Goal: Task Accomplishment & Management: Complete application form

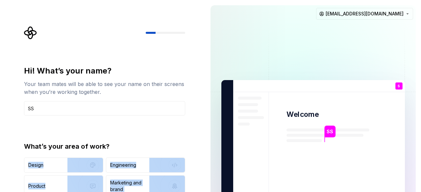
drag, startPoint x: 199, startPoint y: 146, endPoint x: 205, endPoint y: 93, distance: 53.5
click at [205, 92] on div "Hi! What’s your name? Your team mates will be able to see your name on their sc…" at bounding box center [102, 148] width 205 height 296
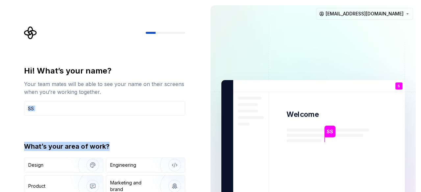
click at [195, 123] on div "Hi! What’s your name? Your team mates will be able to see your name on their sc…" at bounding box center [102, 148] width 205 height 296
click at [215, 135] on img at bounding box center [313, 148] width 266 height 310
click at [69, 117] on div "Hi! What’s your name? Your team mates will be able to see your name on their sc…" at bounding box center [104, 140] width 161 height 149
click at [67, 109] on input "SS" at bounding box center [104, 108] width 161 height 14
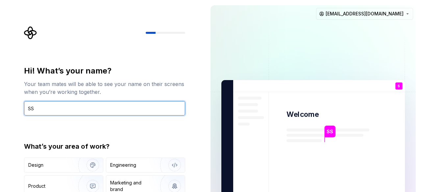
type input "S"
type input "[PERSON_NAME]"
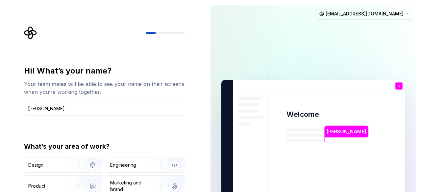
click at [123, 150] on div "What’s your area of work?" at bounding box center [104, 146] width 161 height 9
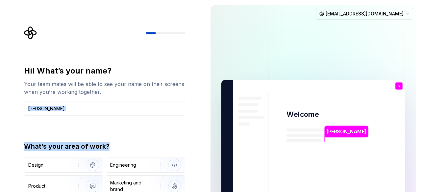
drag, startPoint x: 202, startPoint y: 147, endPoint x: 200, endPoint y: 96, distance: 50.6
click at [200, 96] on div "Hi! What’s your name? Your team mates will be able to see your name on their sc…" at bounding box center [102, 148] width 205 height 296
click at [195, 134] on div "Hi! What’s your name? Your team mates will be able to see your name on their sc…" at bounding box center [102, 148] width 205 height 296
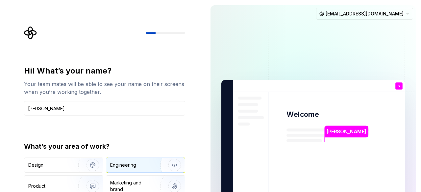
click at [150, 167] on img "button" at bounding box center [170, 165] width 42 height 44
click at [214, 115] on img at bounding box center [313, 148] width 266 height 310
click at [334, 131] on p "[PERSON_NAME]" at bounding box center [345, 131] width 39 height 7
click at [300, 131] on img at bounding box center [313, 148] width 266 height 310
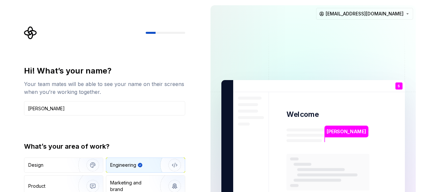
drag, startPoint x: 420, startPoint y: 34, endPoint x: 420, endPoint y: 88, distance: 53.6
click at [420, 88] on div "[PERSON_NAME] Welcome S You T B +3 [PERSON_NAME] [PERSON_NAME] [EMAIL_ADDRESS][…" at bounding box center [313, 148] width 216 height 296
click at [137, 76] on div "Hi! What’s your name?" at bounding box center [104, 71] width 161 height 11
click at [28, 35] on icon "Supernova Logo" at bounding box center [30, 33] width 12 height 12
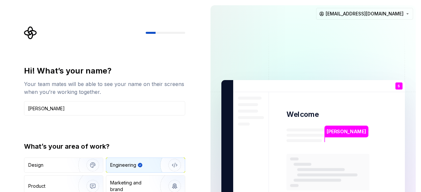
click at [28, 34] on icon "Supernova Logo" at bounding box center [30, 33] width 12 height 12
click at [163, 34] on div at bounding box center [104, 32] width 161 height 13
click at [222, 168] on img at bounding box center [313, 148] width 266 height 310
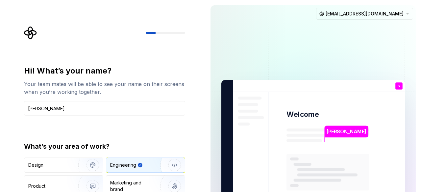
click at [222, 168] on img at bounding box center [313, 148] width 266 height 310
click at [315, 126] on img at bounding box center [313, 148] width 266 height 310
click at [400, 86] on div "S You" at bounding box center [398, 85] width 7 height 7
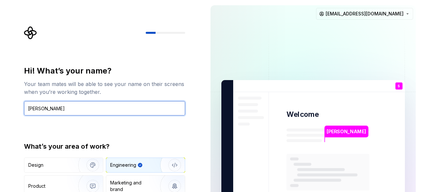
click at [121, 101] on input "[PERSON_NAME]" at bounding box center [104, 108] width 161 height 14
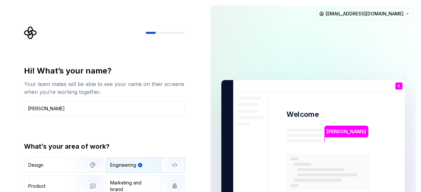
click at [154, 167] on img "button" at bounding box center [170, 165] width 42 height 44
click at [153, 167] on img "button" at bounding box center [170, 165] width 42 height 44
click at [122, 48] on div "Hi! What’s your name? Your team mates will be able to see your name on their sc…" at bounding box center [106, 131] width 173 height 211
type input "[PERSON_NAME]"
click at [136, 165] on div "Engineering" at bounding box center [136, 165] width 52 height 7
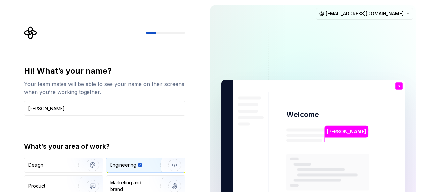
click at [420, 100] on div "[PERSON_NAME] Welcome S You T B +3 [PERSON_NAME] [PERSON_NAME] [EMAIL_ADDRESS][…" at bounding box center [313, 148] width 216 height 296
click at [396, 85] on div "S You" at bounding box center [398, 85] width 7 height 7
click at [394, 15] on html "Hi! What’s your name? Your team mates will be able to see your name on their sc…" at bounding box center [210, 96] width 421 height 192
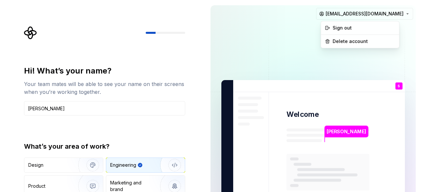
click at [327, 57] on html "Hi! What’s your name? Your team mates will be able to see your name on their sc…" at bounding box center [210, 96] width 421 height 192
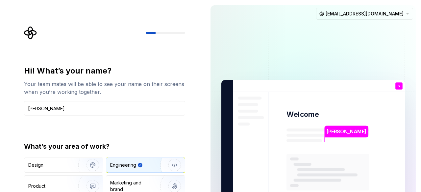
click at [127, 88] on div "Your team mates will be able to see your name on their screens when you’re work…" at bounding box center [104, 88] width 161 height 16
drag, startPoint x: 127, startPoint y: 88, endPoint x: 108, endPoint y: 98, distance: 21.9
click at [127, 88] on div "Your team mates will be able to see your name on their screens when you’re work…" at bounding box center [104, 88] width 161 height 16
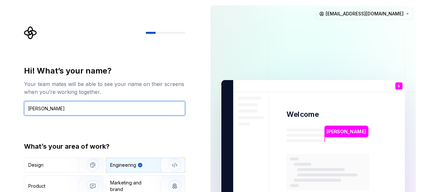
click at [72, 114] on input "[PERSON_NAME]" at bounding box center [104, 108] width 161 height 14
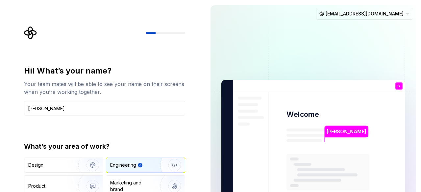
click at [194, 98] on div "Hi! What’s your name? Your team mates will be able to see your name on their sc…" at bounding box center [102, 148] width 205 height 296
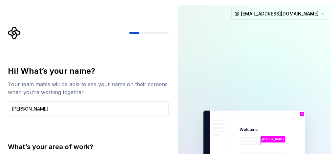
click at [117, 145] on div "What’s your area of work?" at bounding box center [88, 146] width 161 height 9
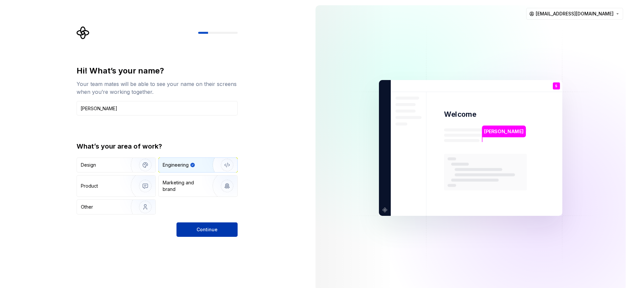
click at [207, 192] on span "Continue" at bounding box center [206, 230] width 21 height 7
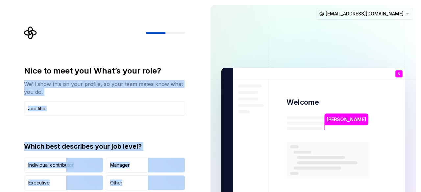
drag, startPoint x: 209, startPoint y: 128, endPoint x: 199, endPoint y: 72, distance: 57.3
click at [199, 72] on div "Nice to meet you! What’s your role? We’ll show this on your profile, so your te…" at bounding box center [210, 136] width 421 height 272
click at [215, 123] on img at bounding box center [313, 136] width 266 height 310
click at [214, 126] on img at bounding box center [313, 136] width 266 height 310
click at [201, 65] on div "Nice to meet you! What’s your role? We’ll show this on your profile, so your te…" at bounding box center [102, 136] width 205 height 272
